Goal: Task Accomplishment & Management: Manage account settings

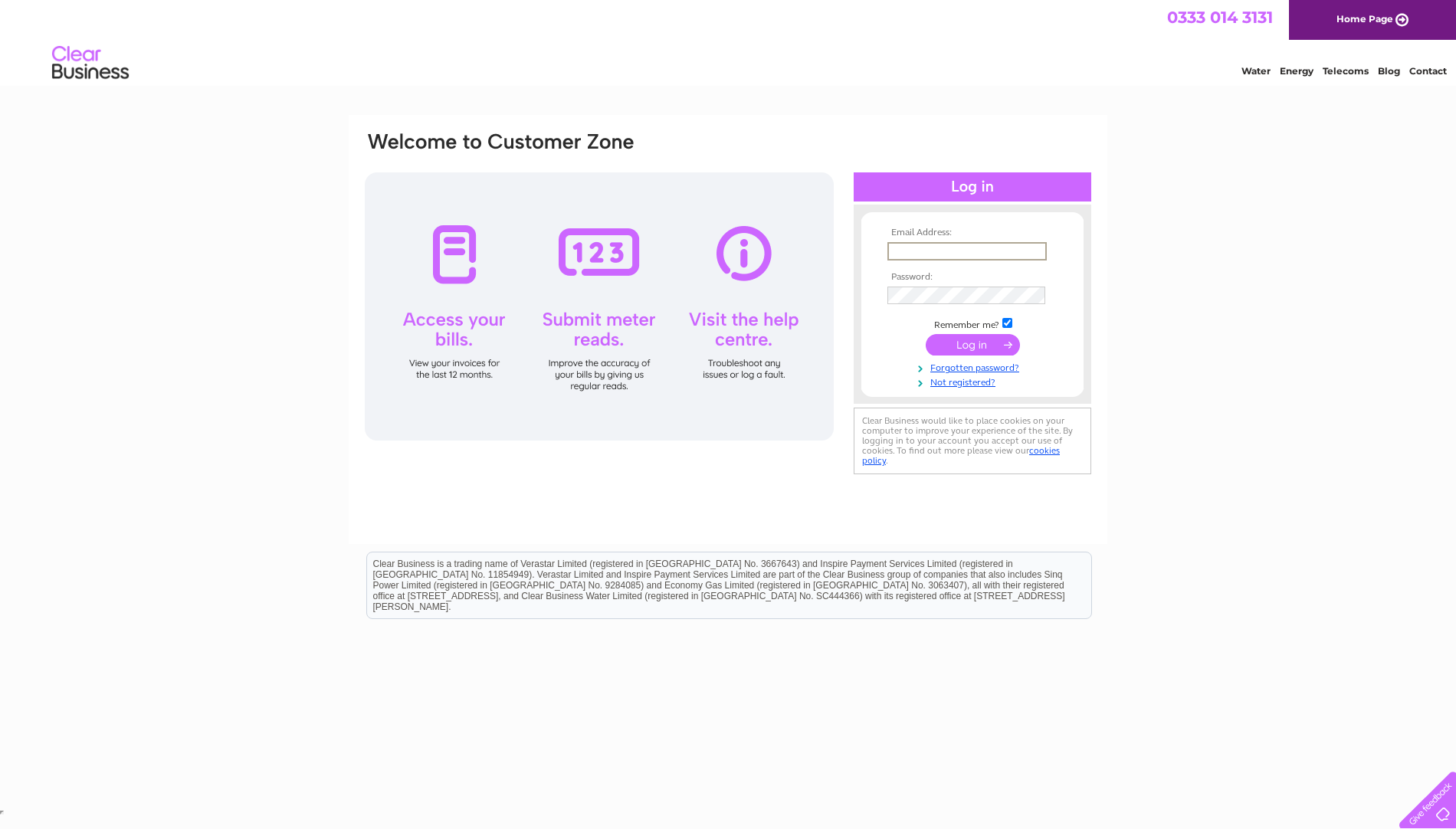
type input "utility@karanretailltd.co.uk"
click at [951, 347] on input "submit" at bounding box center [973, 343] width 95 height 22
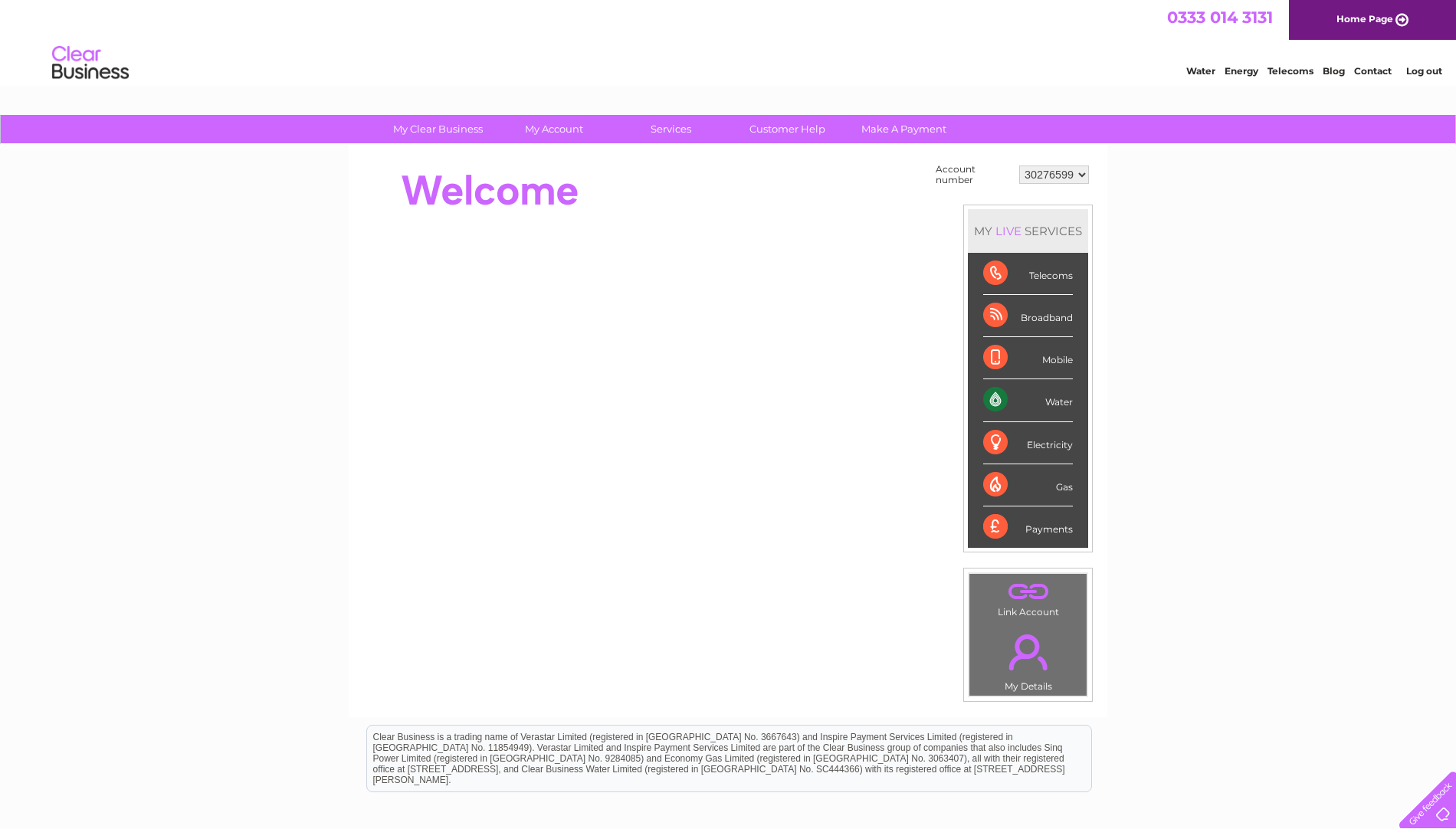
select select "30318912"
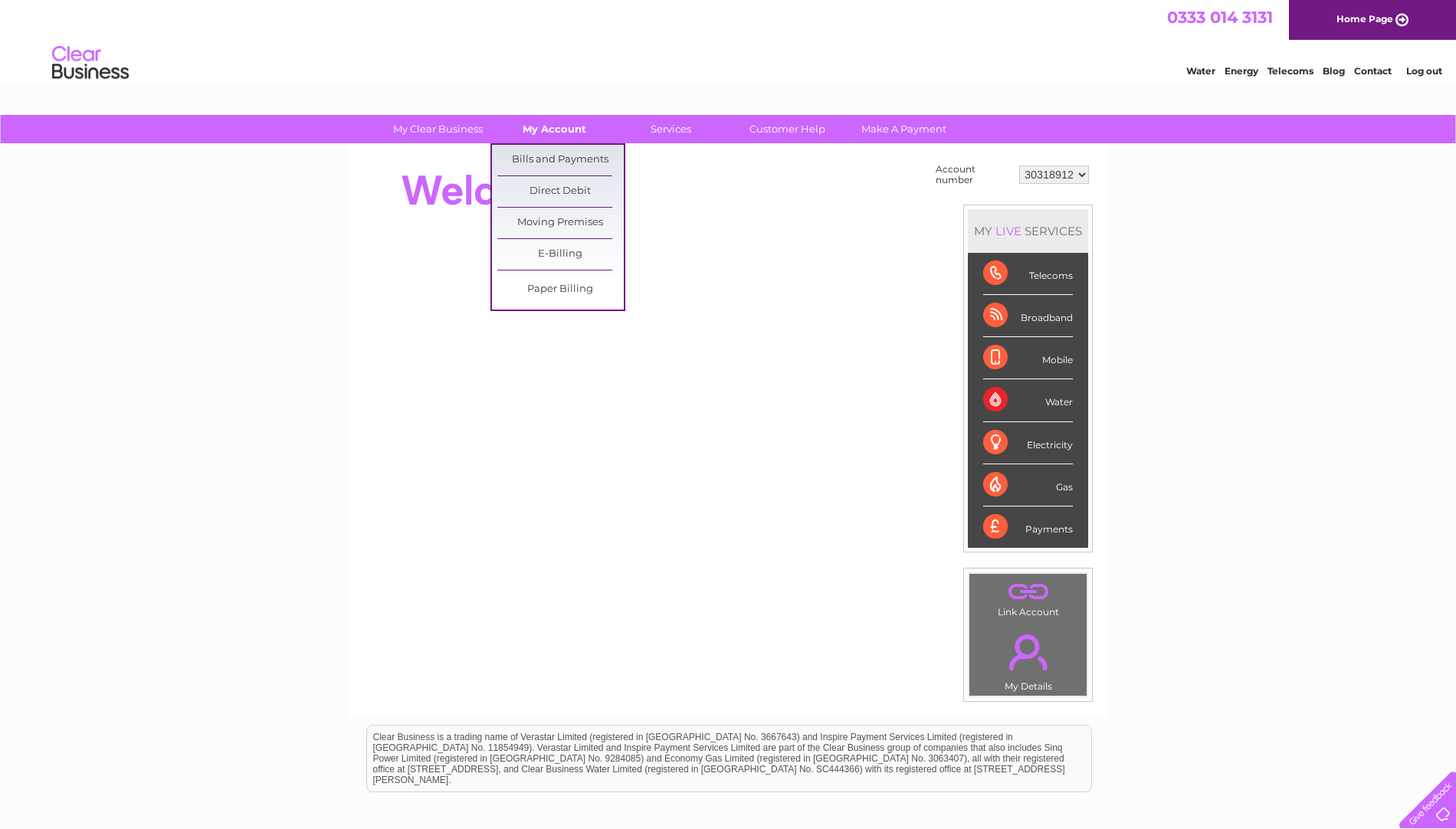
click at [563, 125] on link "My Account" at bounding box center [554, 130] width 127 height 28
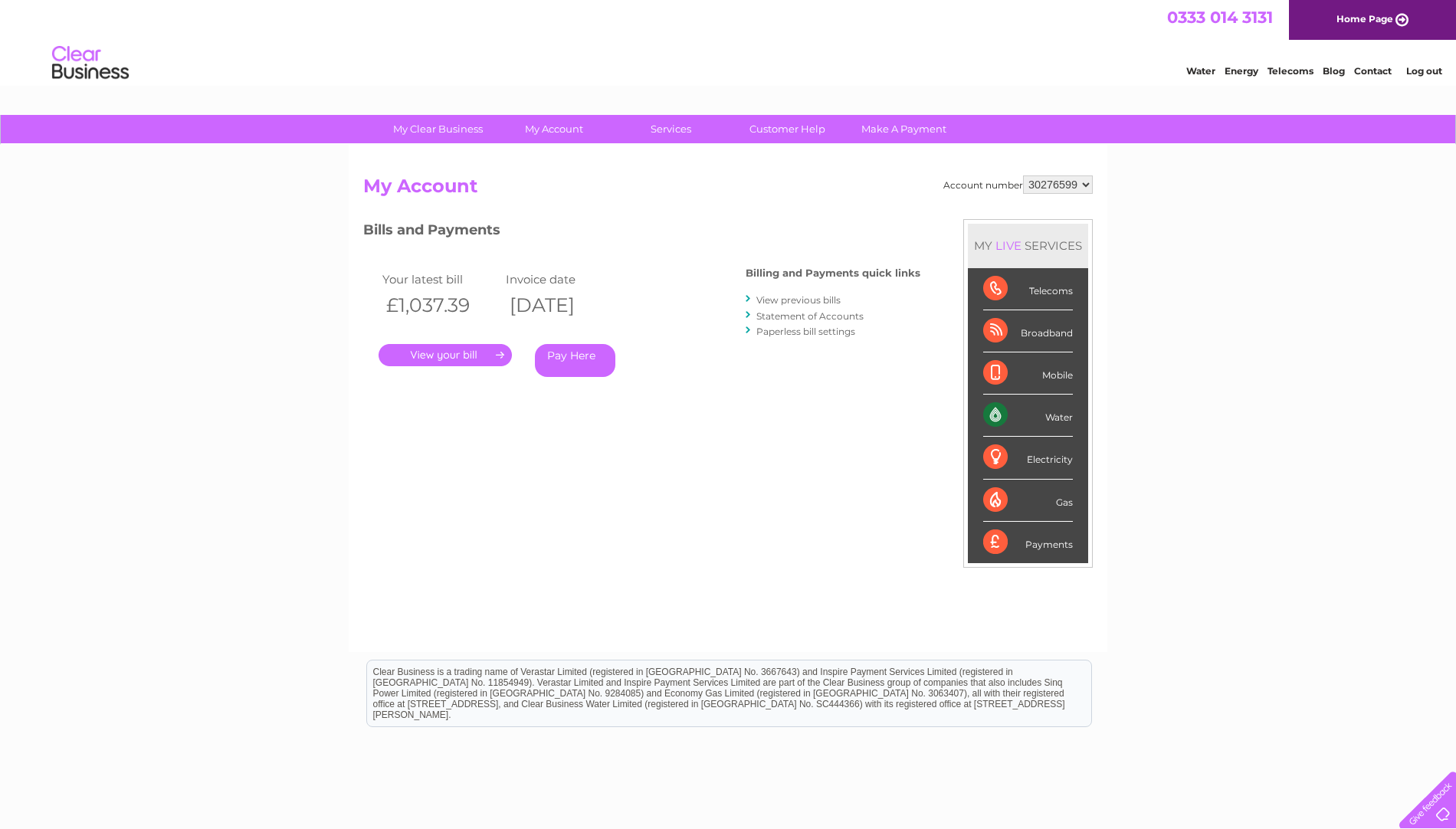
select select "30318912"
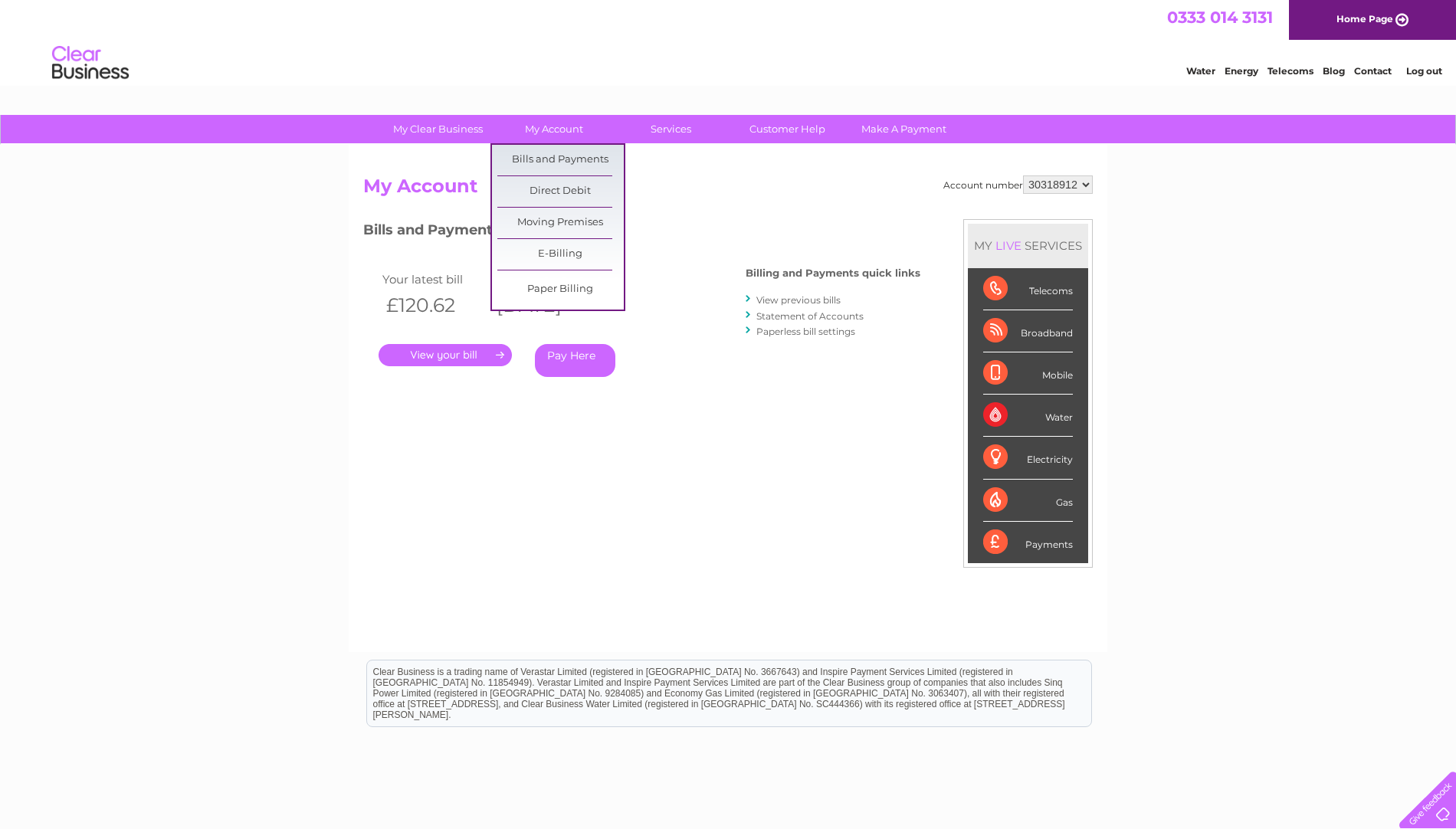
click at [556, 127] on link "My Account" at bounding box center [554, 130] width 127 height 28
click at [584, 135] on link "My Account" at bounding box center [554, 130] width 127 height 28
click at [566, 163] on link "Bills and Payments" at bounding box center [561, 160] width 127 height 30
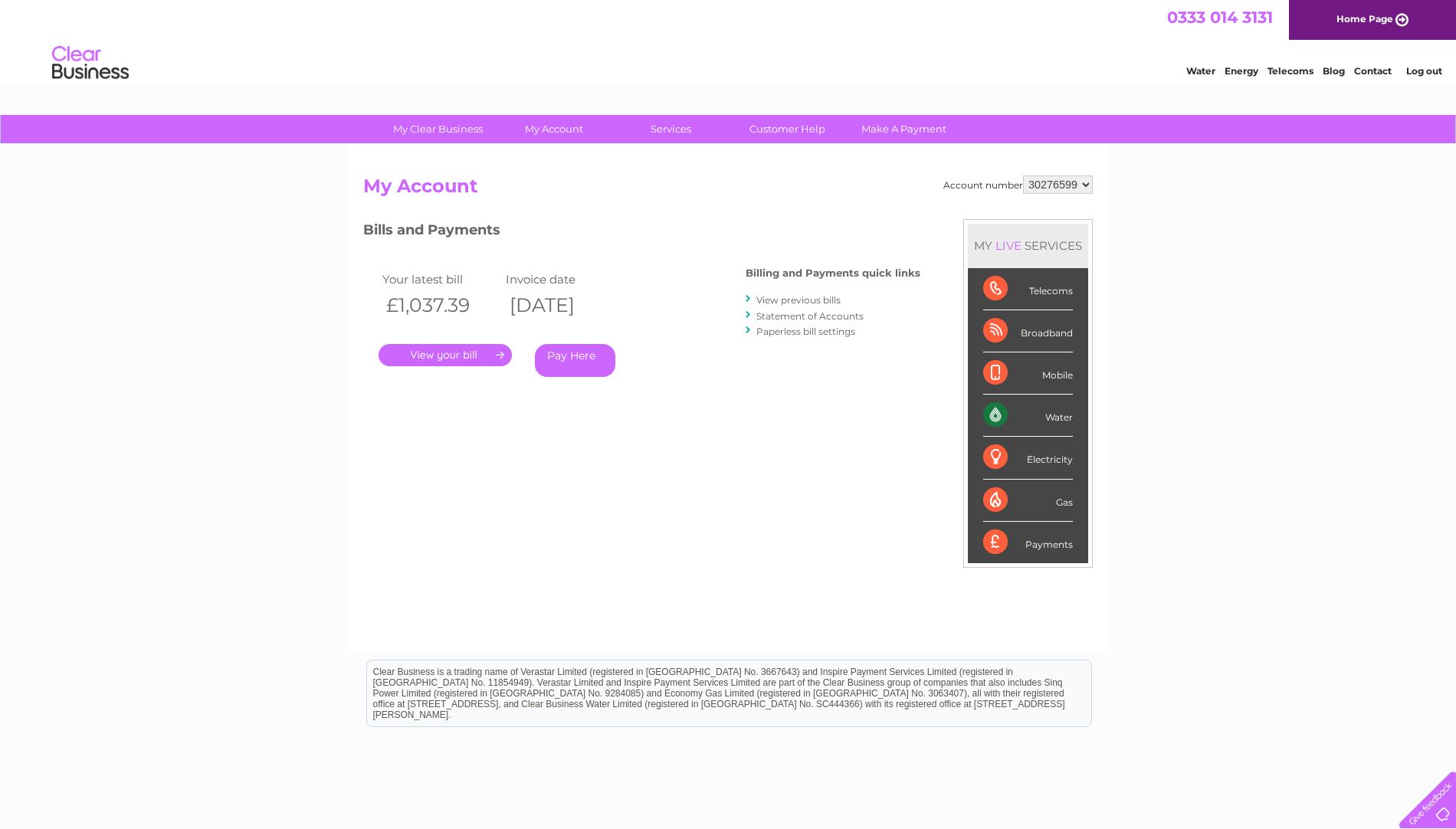
select select "30318912"
